Goal: Obtain resource: Obtain resource

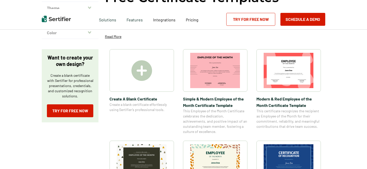
scroll to position [68, 0]
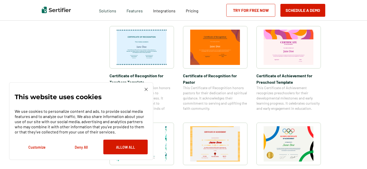
scroll to position [274, 0]
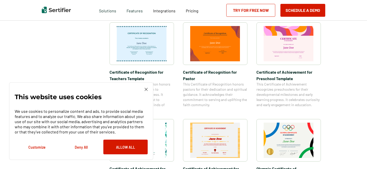
click at [146, 88] on img at bounding box center [145, 89] width 3 height 3
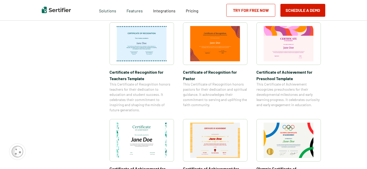
click at [151, 139] on img at bounding box center [142, 140] width 50 height 35
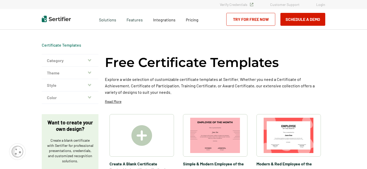
scroll to position [68, 0]
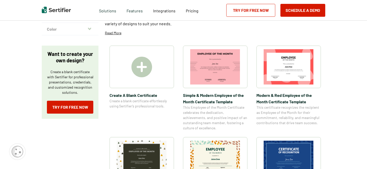
click at [145, 69] on img at bounding box center [141, 67] width 21 height 21
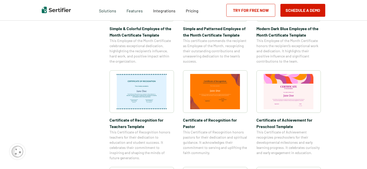
scroll to position [274, 0]
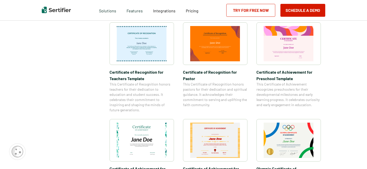
click at [158, 54] on img at bounding box center [142, 43] width 50 height 35
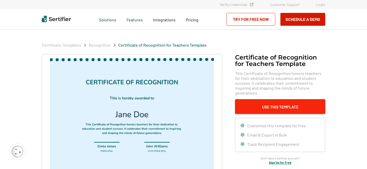
click at [278, 101] on button "Use This Template" at bounding box center [280, 106] width 90 height 15
